Goal: Register for event/course

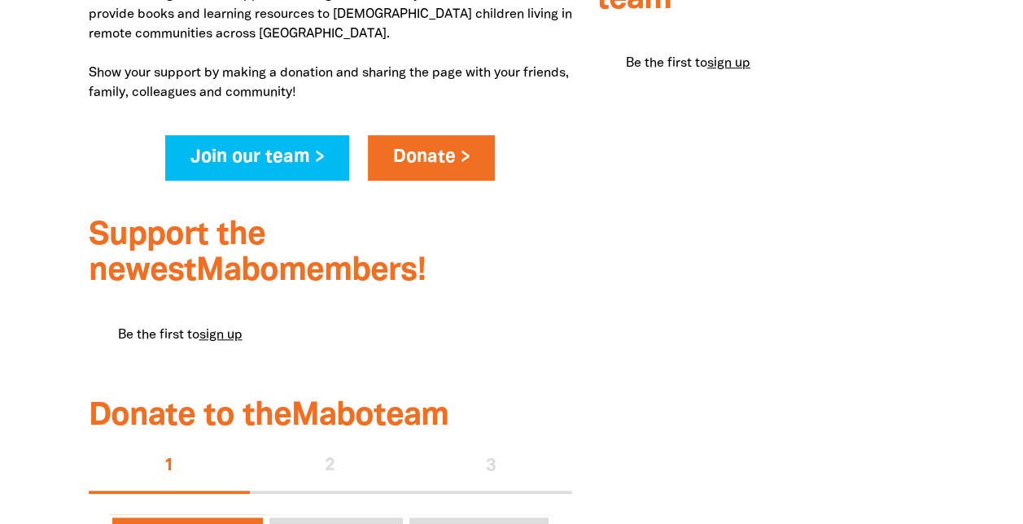
scroll to position [594, 0]
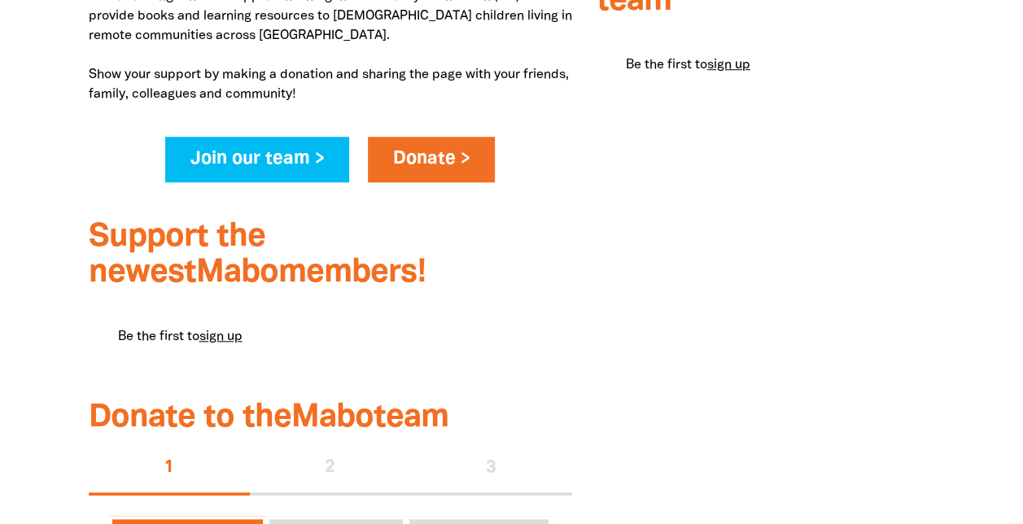
click at [660, 296] on div "$0.00 raised of our total $200.00 team goal Most recent donations Be the first …" at bounding box center [766, 292] width 363 height 1056
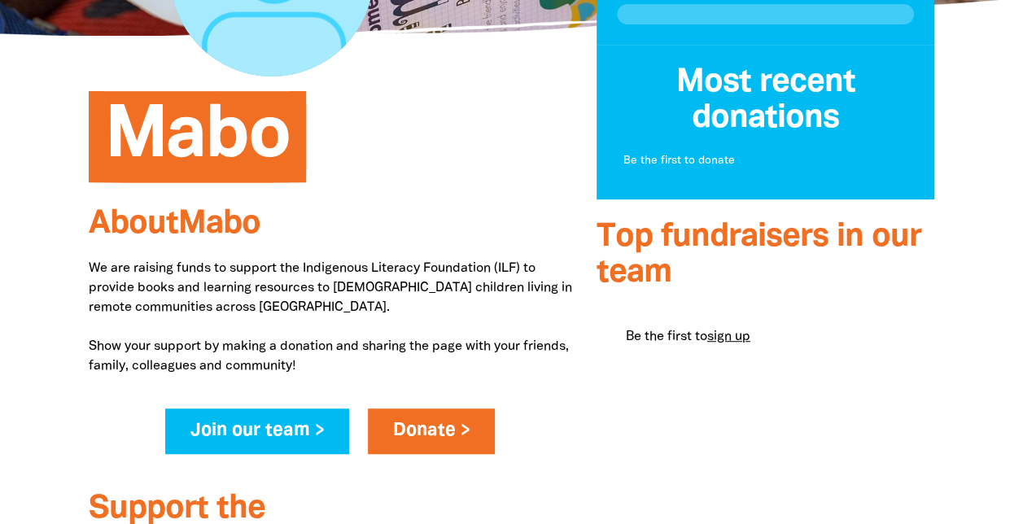
scroll to position [326, 0]
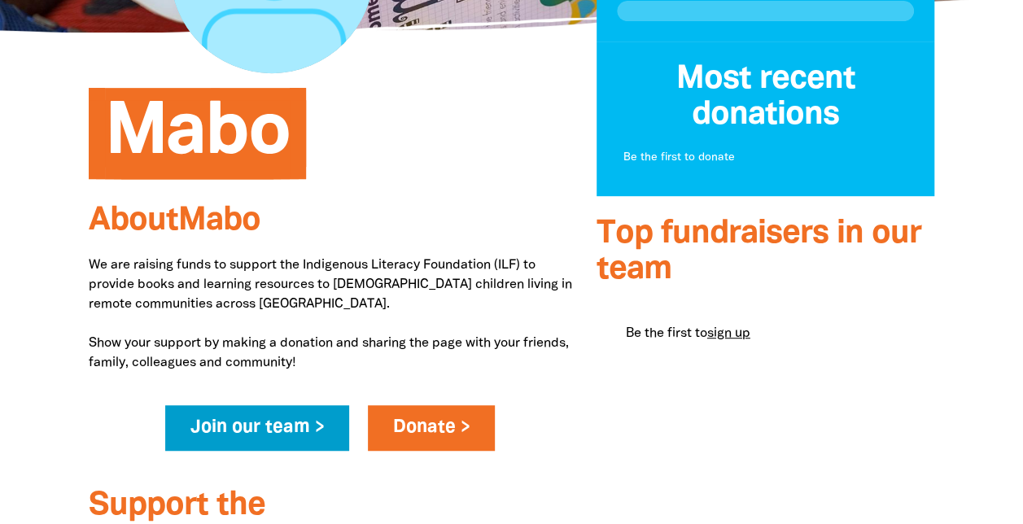
click at [287, 432] on link "Join our team >" at bounding box center [257, 428] width 185 height 46
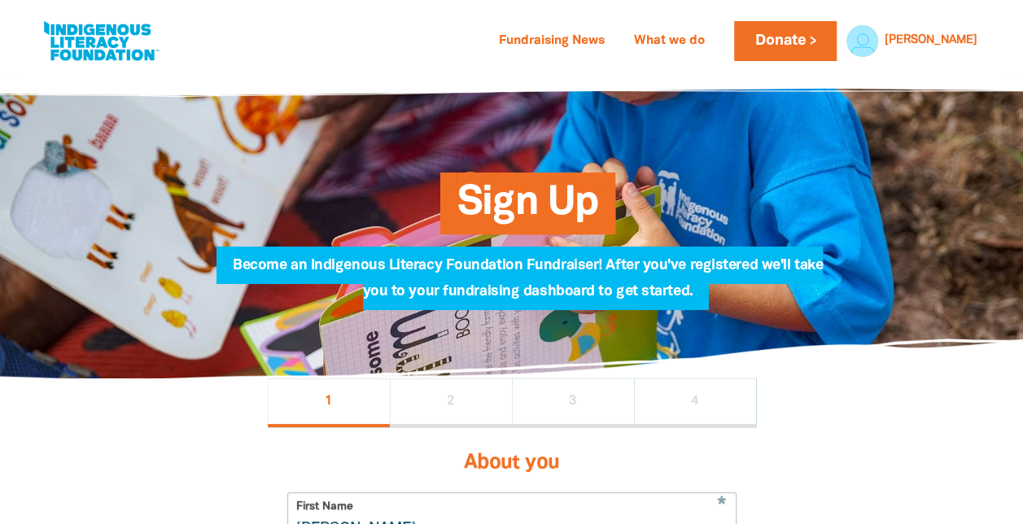
select select "AU"
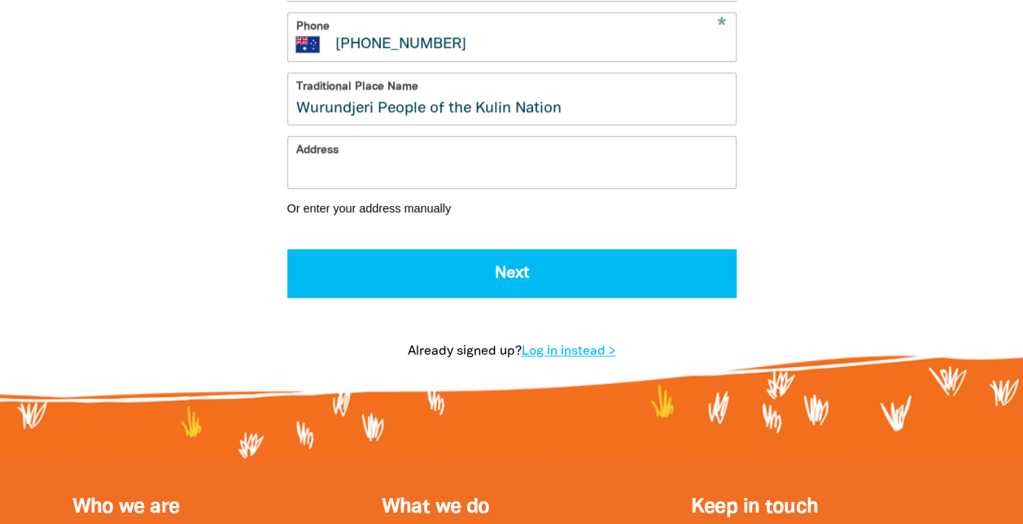
scroll to position [662, 0]
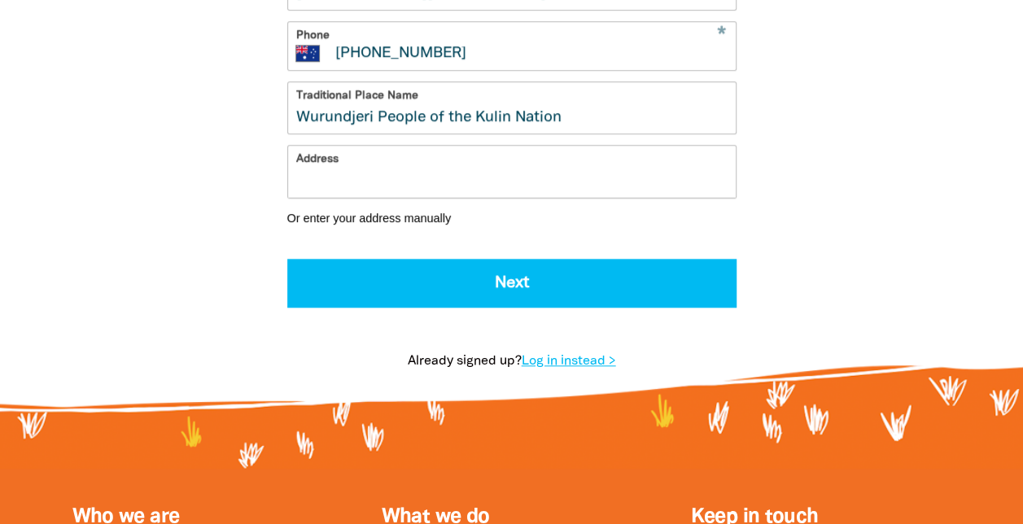
click at [432, 195] on input "Address" at bounding box center [512, 171] width 448 height 51
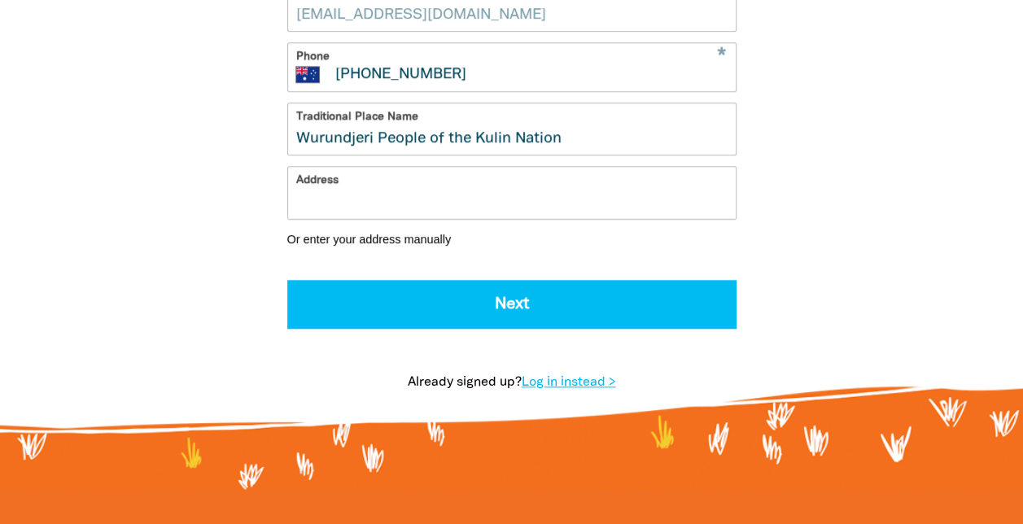
scroll to position [642, 0]
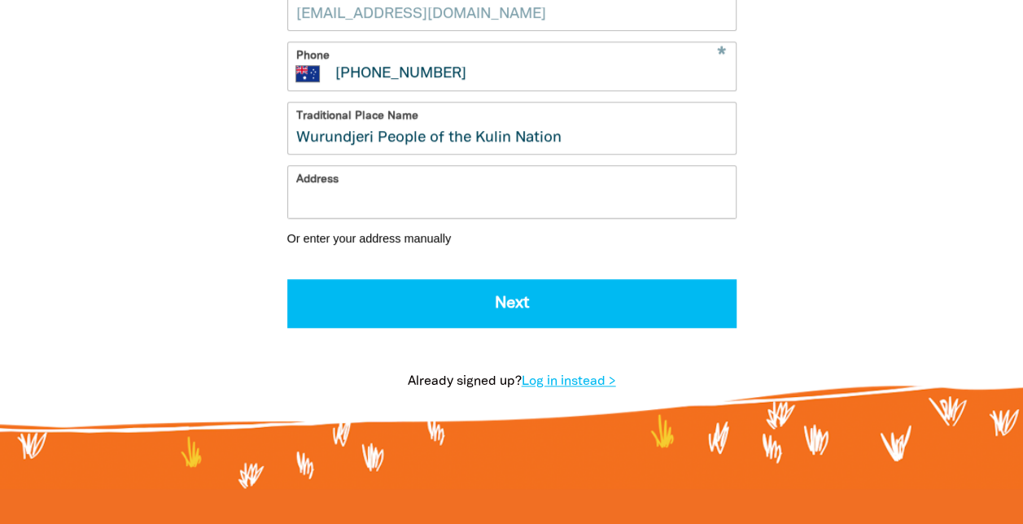
click at [407, 217] on input "Address" at bounding box center [512, 191] width 448 height 51
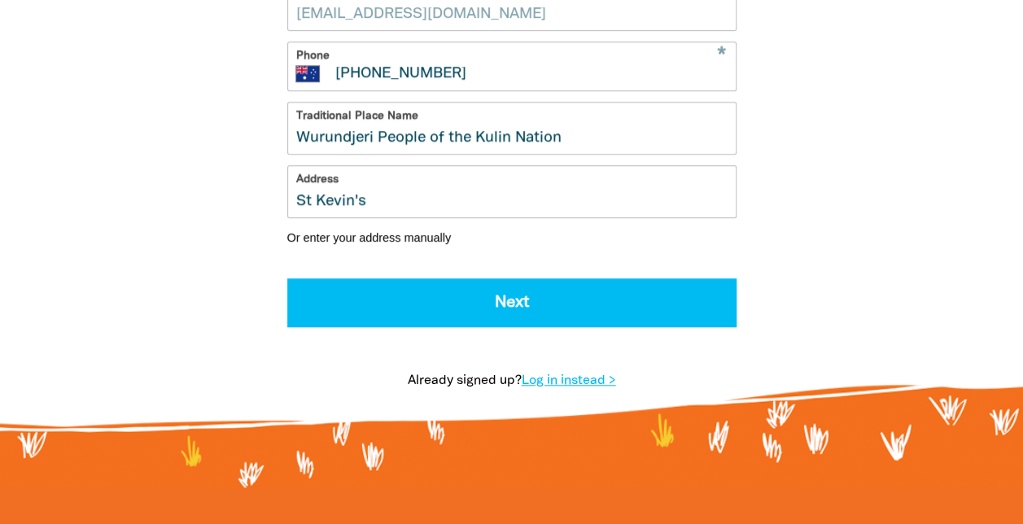
drag, startPoint x: 410, startPoint y: 226, endPoint x: 414, endPoint y: 212, distance: 15.0
click at [414, 212] on input "St Kevin's" at bounding box center [512, 191] width 448 height 51
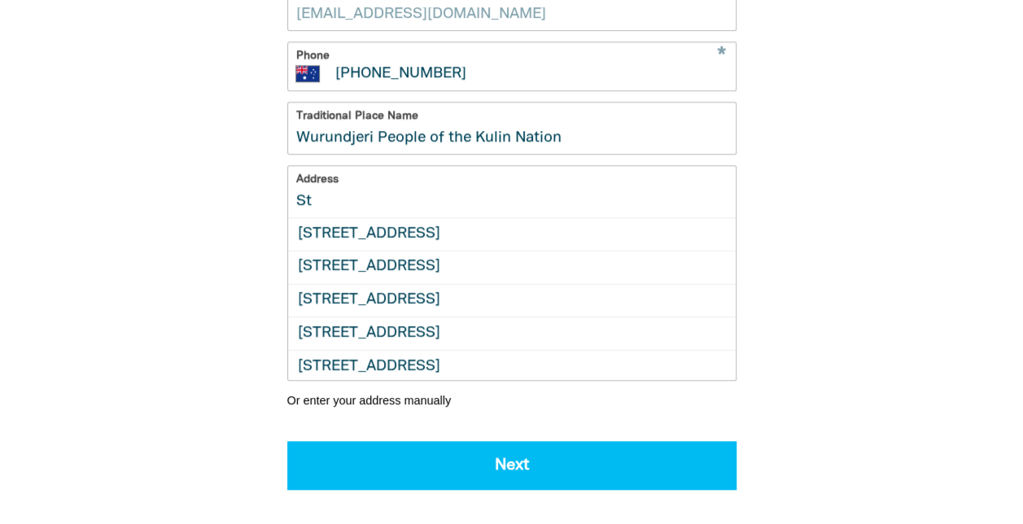
type input "S"
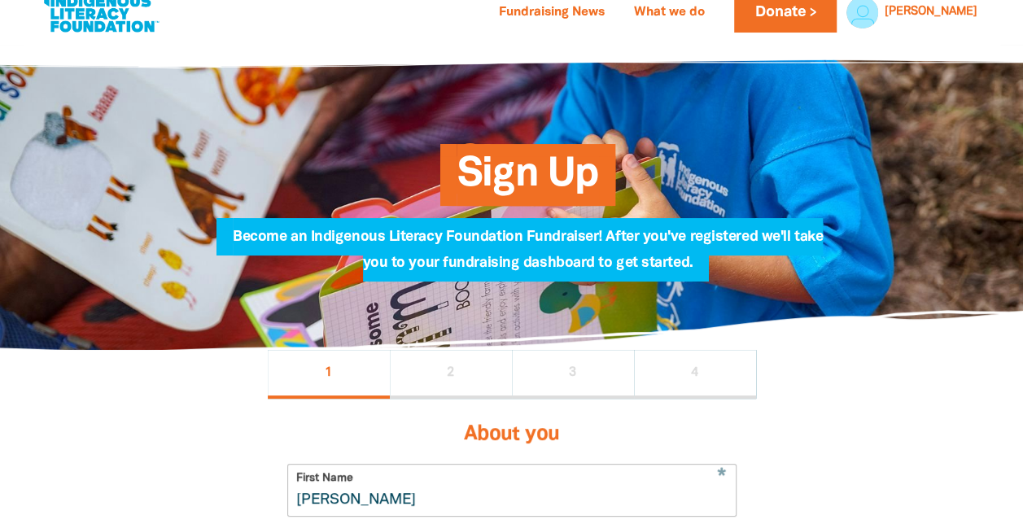
scroll to position [0, 0]
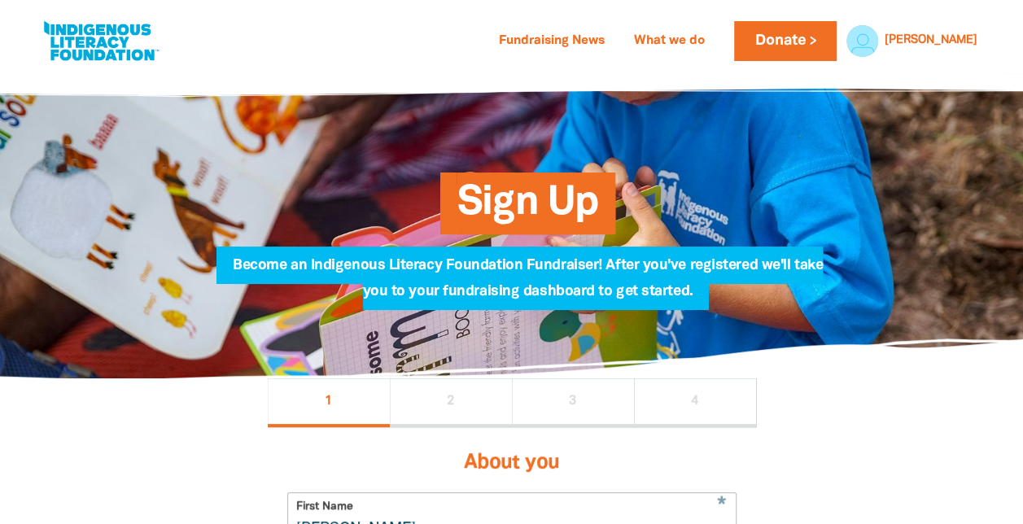
click at [878, 47] on div at bounding box center [858, 40] width 39 height 39
click at [896, 84] on link "My Dashboard" at bounding box center [915, 79] width 132 height 34
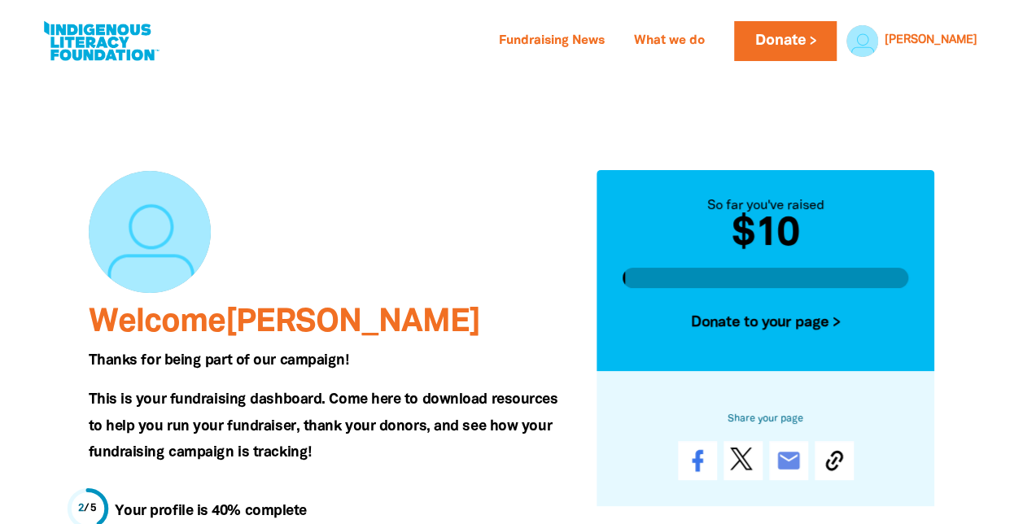
click at [397, 220] on div at bounding box center [331, 232] width 484 height 122
drag, startPoint x: 363, startPoint y: 161, endPoint x: 458, endPoint y: 205, distance: 104.2
